Goal: Navigation & Orientation: Understand site structure

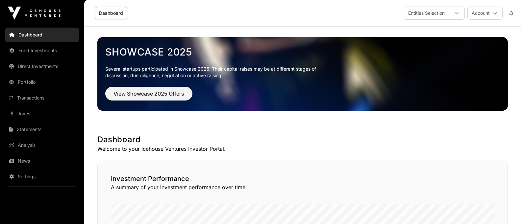
click at [27, 82] on link "Portfolio" at bounding box center [42, 82] width 74 height 14
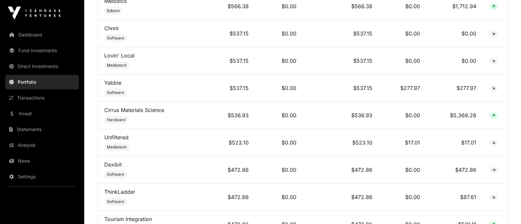
scroll to position [3011, 0]
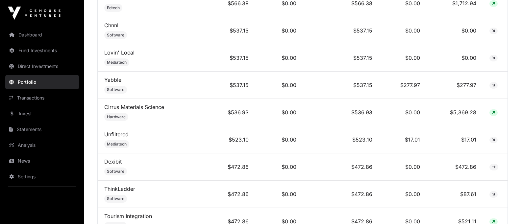
click at [36, 65] on link "Direct Investments" at bounding box center [42, 66] width 74 height 14
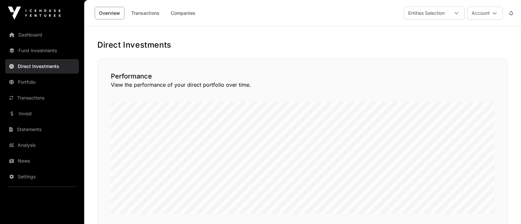
click at [183, 14] on link "Companies" at bounding box center [183, 13] width 33 height 13
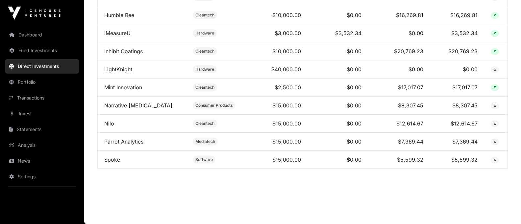
scroll to position [380, 0]
click at [24, 50] on link "Fund Investments" at bounding box center [42, 50] width 74 height 14
click at [26, 81] on link "Portfolio" at bounding box center [42, 82] width 74 height 14
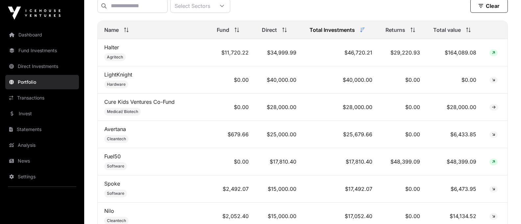
scroll to position [285, 0]
click at [31, 34] on link "Dashboard" at bounding box center [42, 35] width 74 height 14
